Goal: Information Seeking & Learning: Understand process/instructions

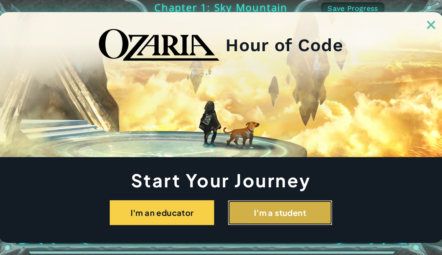
click at [288, 212] on button "I'm a student" at bounding box center [280, 212] width 105 height 25
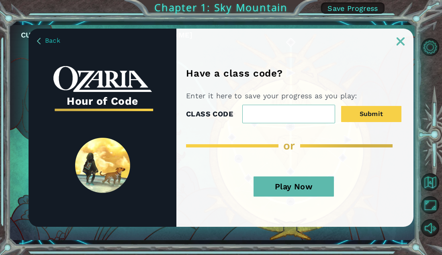
click at [402, 35] on link at bounding box center [401, 36] width 26 height 6
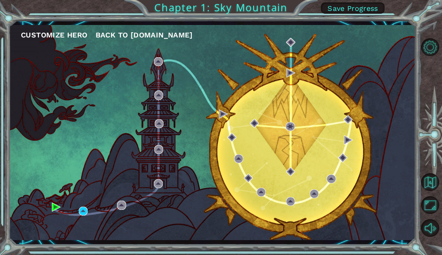
click at [324, 147] on div "Customize Hero Back to [DOMAIN_NAME]" at bounding box center [212, 132] width 407 height 215
click at [224, 111] on img at bounding box center [223, 113] width 9 height 9
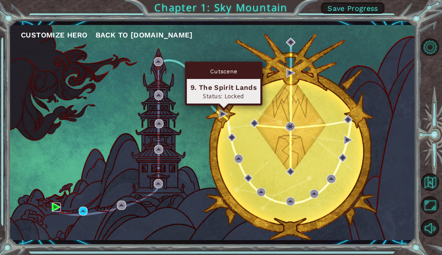
click at [52, 207] on img at bounding box center [56, 206] width 9 height 9
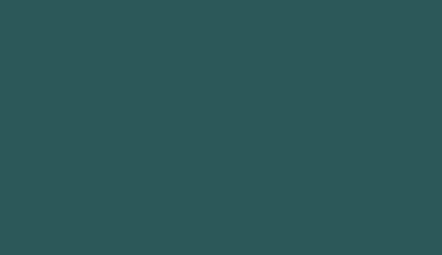
click at [53, 211] on body "Got it Message from your teacher OK Requesting screen sharing Your teacher want…" at bounding box center [221, 127] width 442 height 255
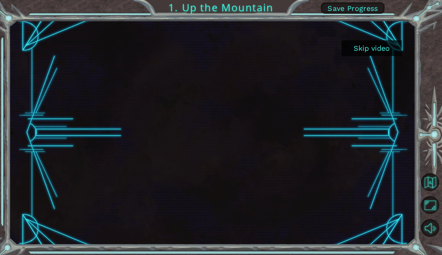
click at [375, 55] on button "Skip video" at bounding box center [372, 48] width 60 height 16
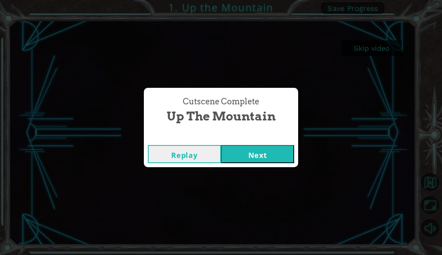
click at [378, 56] on div "Cutscene Complete Up the Mountain Replay Next" at bounding box center [221, 127] width 442 height 255
click at [266, 154] on button "Next" at bounding box center [257, 154] width 73 height 18
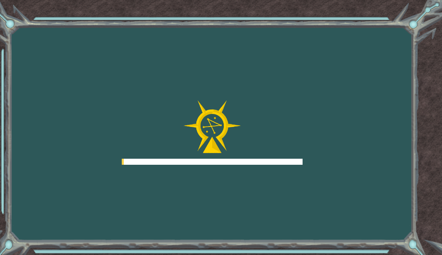
click at [271, 150] on div at bounding box center [212, 132] width 181 height 64
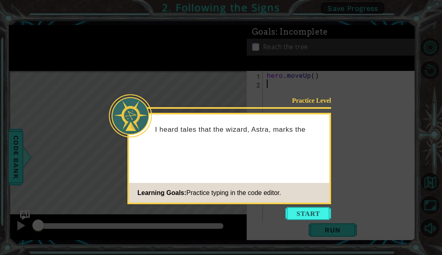
click at [338, 231] on icon at bounding box center [221, 127] width 442 height 255
click at [309, 212] on button "Start" at bounding box center [309, 213] width 46 height 13
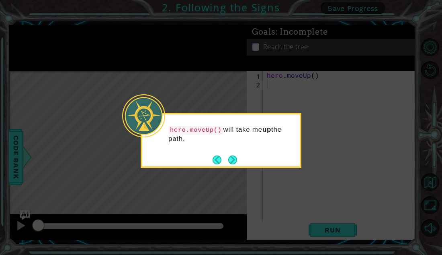
click at [225, 165] on footer at bounding box center [225, 160] width 25 height 12
click at [219, 166] on div "hero.moveUp() will take me up the path." at bounding box center [221, 140] width 161 height 55
click at [248, 156] on div "hero.moveUp() will take me up the path." at bounding box center [221, 137] width 158 height 41
